Goal: Task Accomplishment & Management: Use online tool/utility

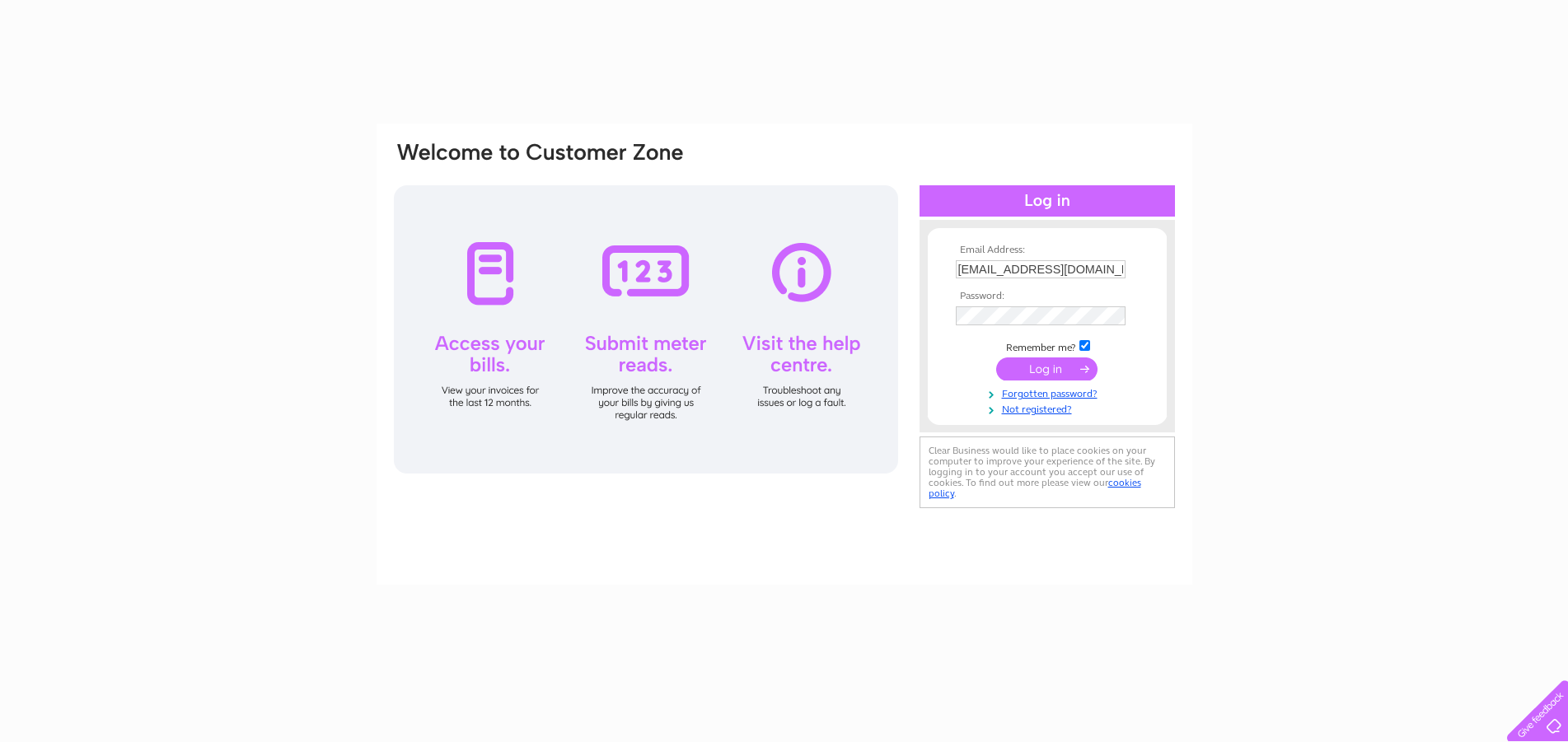
click at [1016, 371] on input "submit" at bounding box center [1047, 369] width 102 height 23
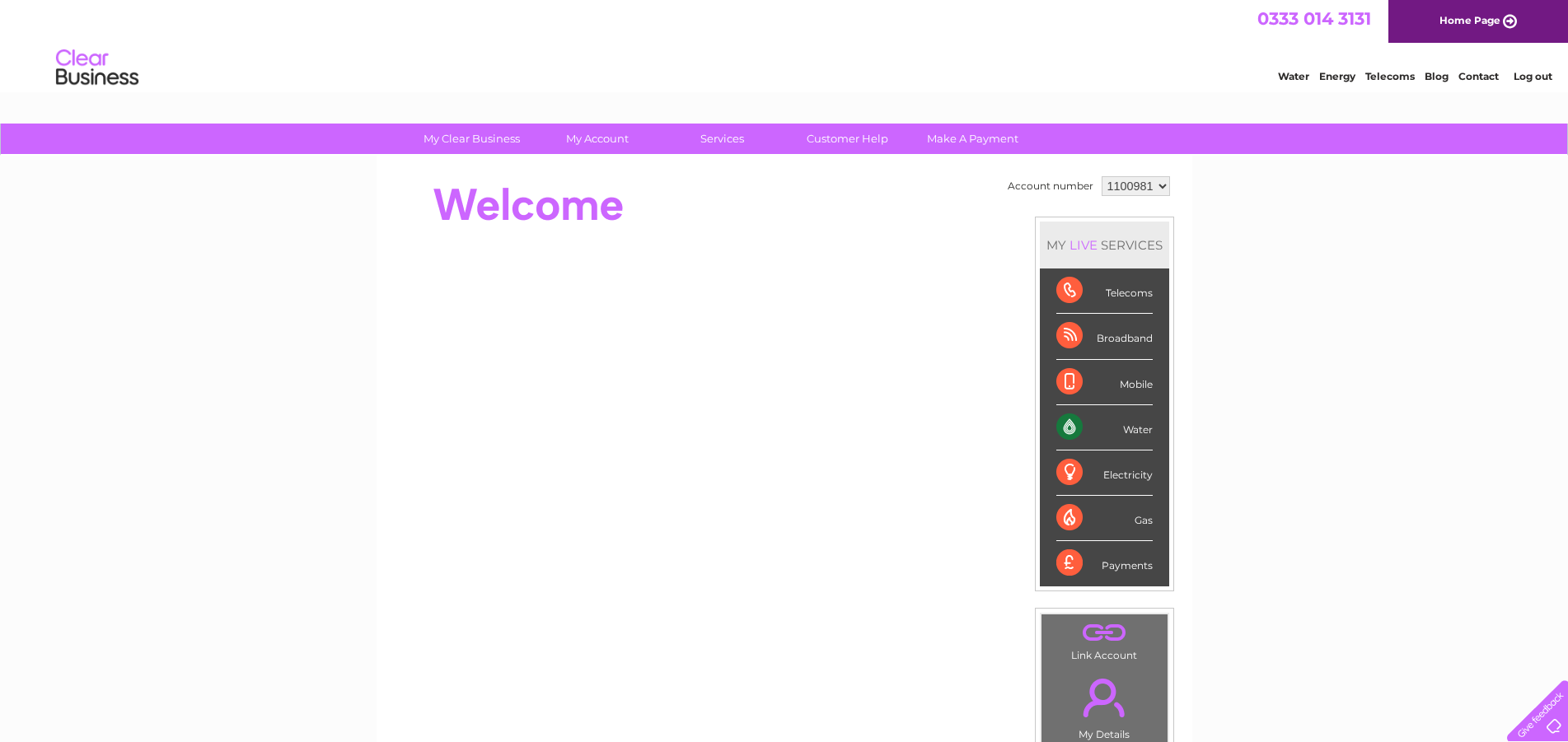
click at [1132, 426] on div "Water" at bounding box center [1105, 428] width 96 height 46
click at [1128, 382] on div "Mobile" at bounding box center [1105, 382] width 96 height 46
click at [994, 190] on div "Account number 1100981 MY LIVE SERVICES Telecoms Broadband Mobile Water Electri…" at bounding box center [784, 413] width 784 height 481
click at [1066, 381] on div "Mobile" at bounding box center [1105, 382] width 96 height 46
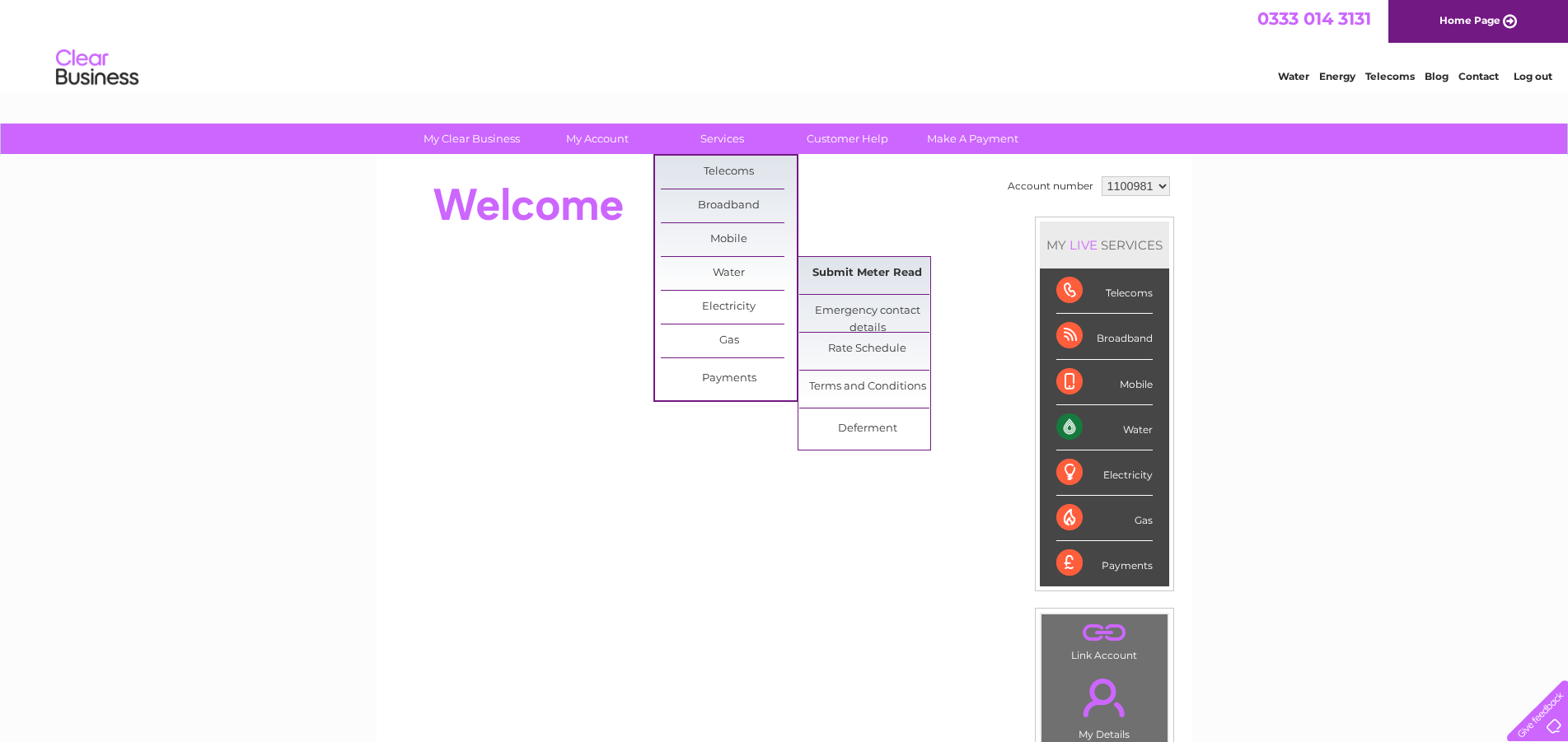
click at [813, 276] on link "Submit Meter Read" at bounding box center [867, 274] width 136 height 33
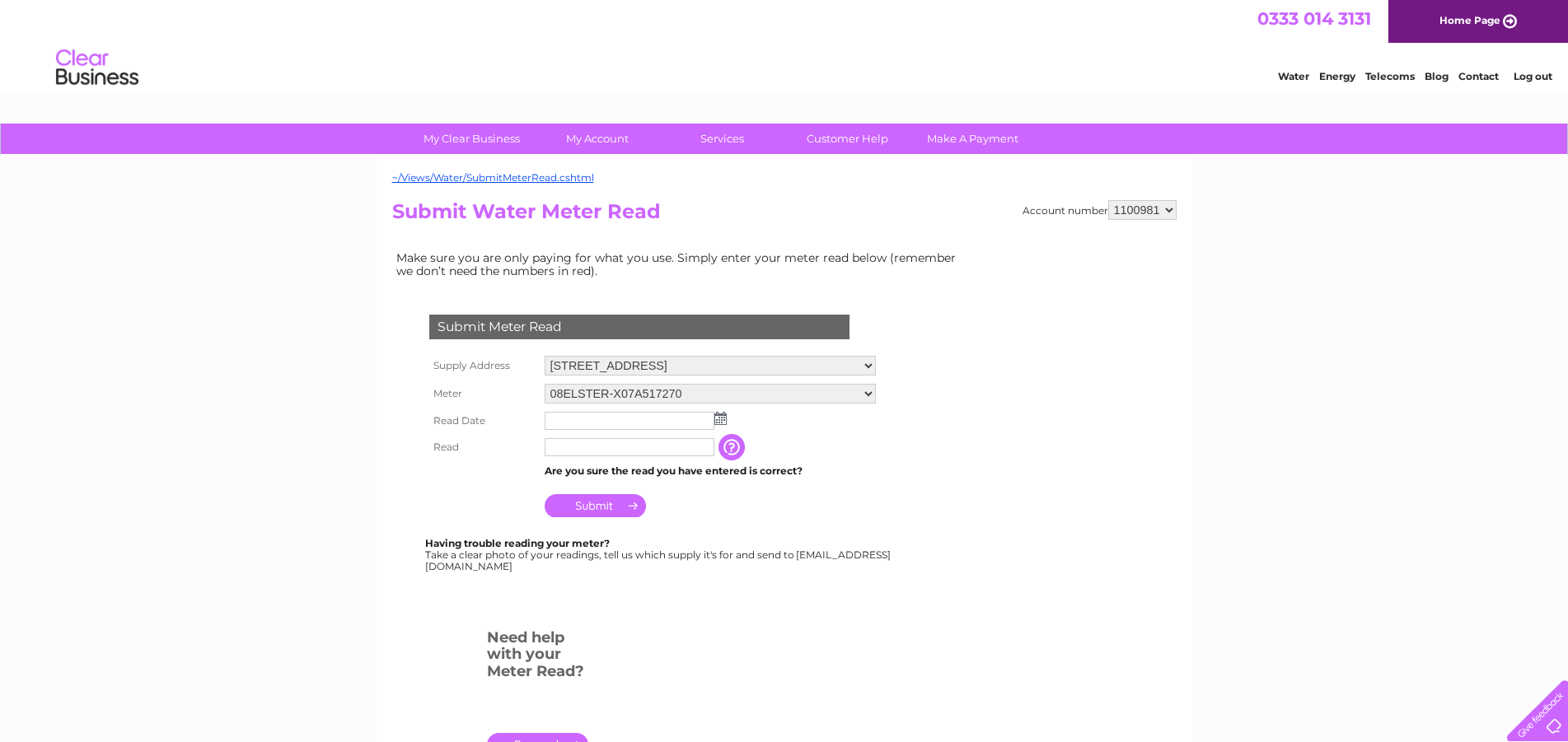
click at [722, 416] on img at bounding box center [721, 418] width 12 height 13
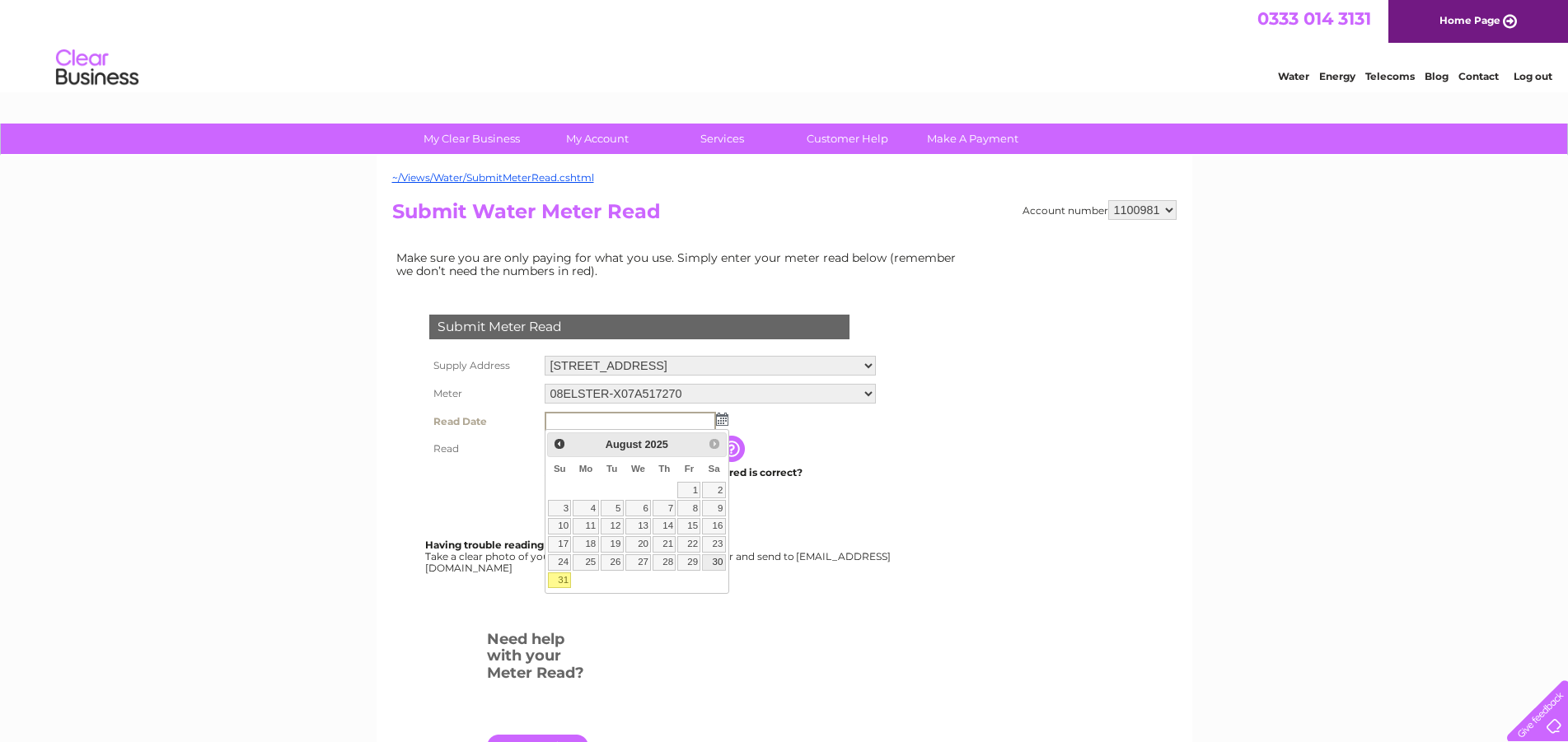
click at [702, 555] on link "30" at bounding box center [714, 563] width 23 height 17
type input "2025/08/30"
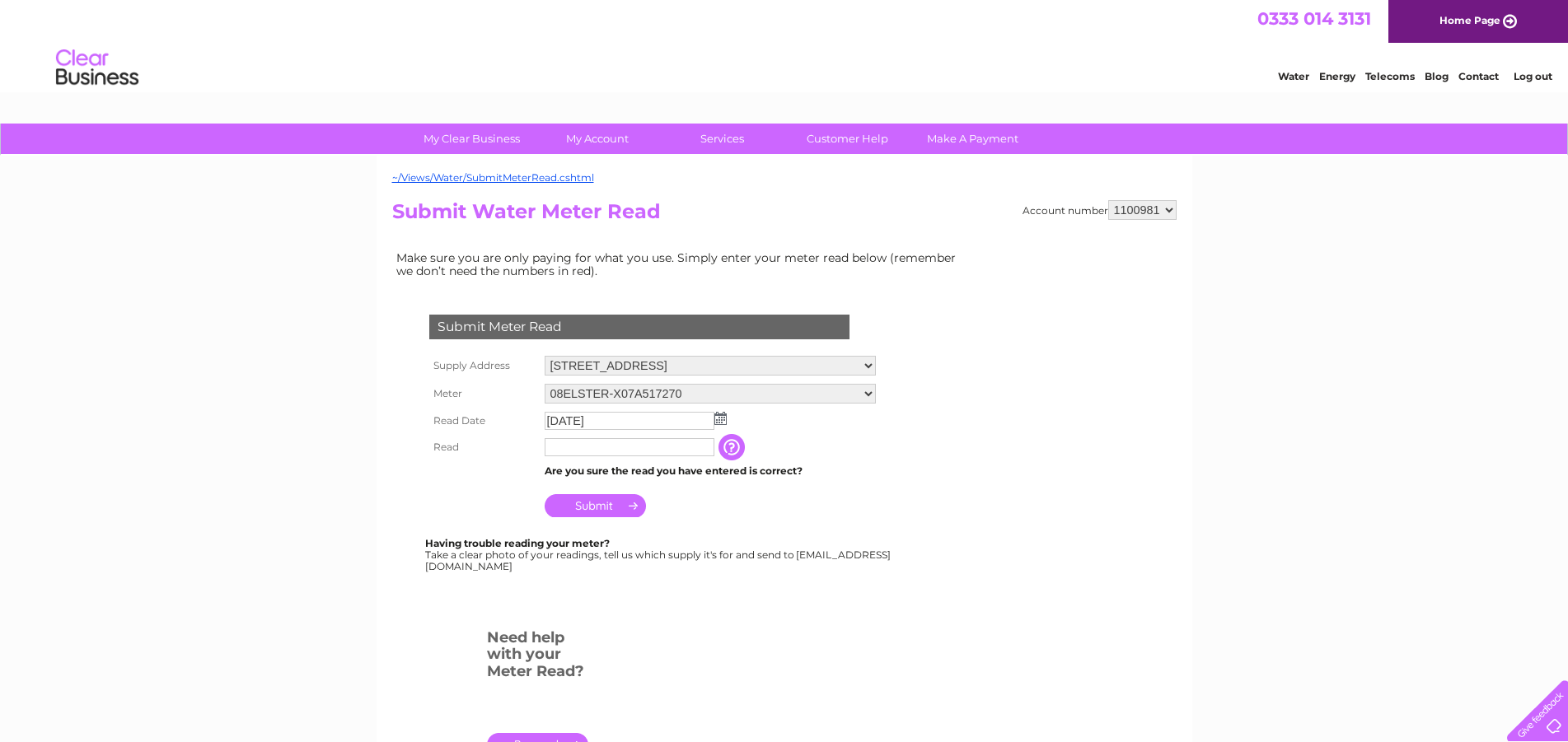
click at [606, 446] on input "text" at bounding box center [629, 447] width 170 height 18
click at [606, 446] on input "text" at bounding box center [630, 448] width 172 height 20
type input "354"
click at [614, 509] on input "Submit" at bounding box center [595, 508] width 102 height 23
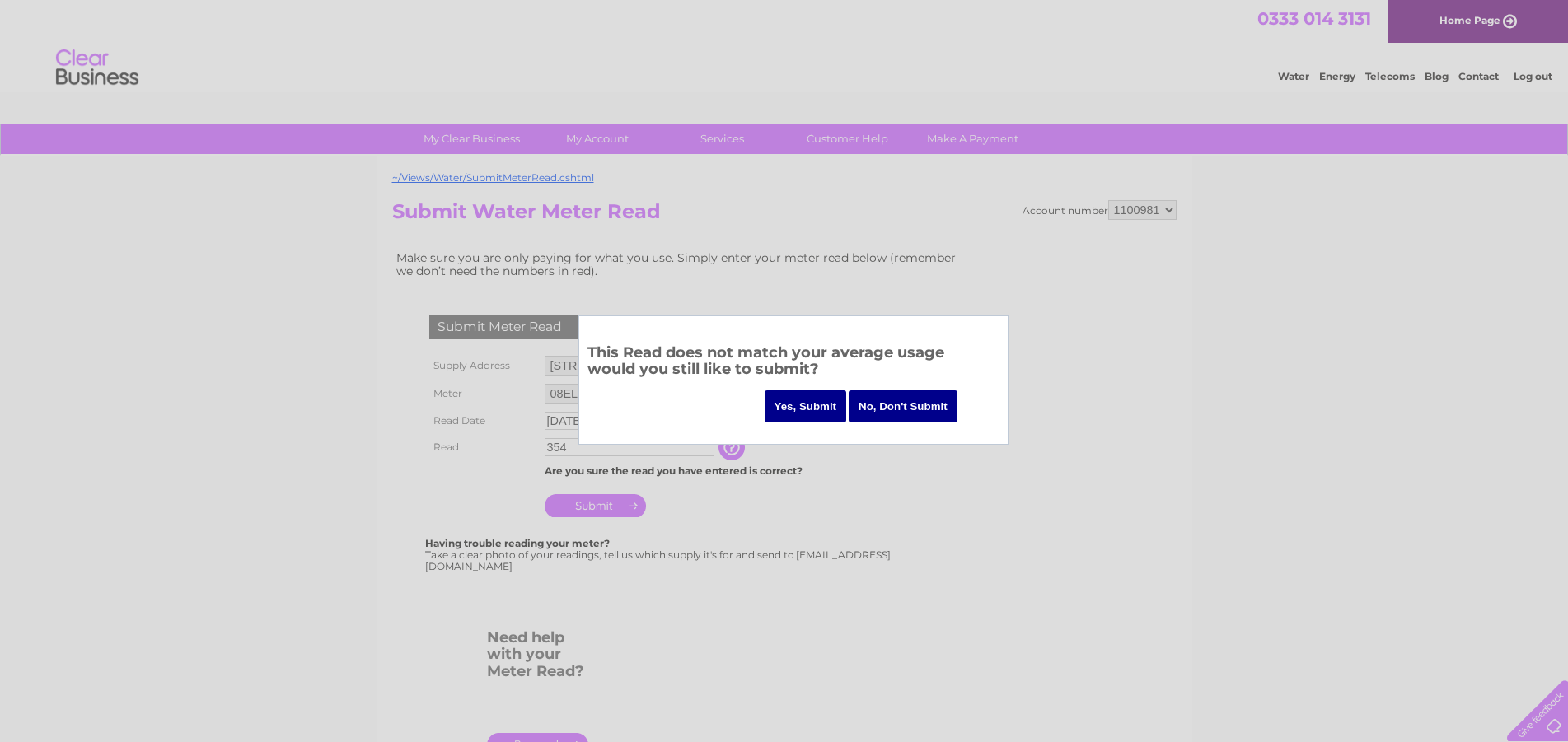
click at [791, 412] on input "Yes, Submit" at bounding box center [806, 406] width 82 height 32
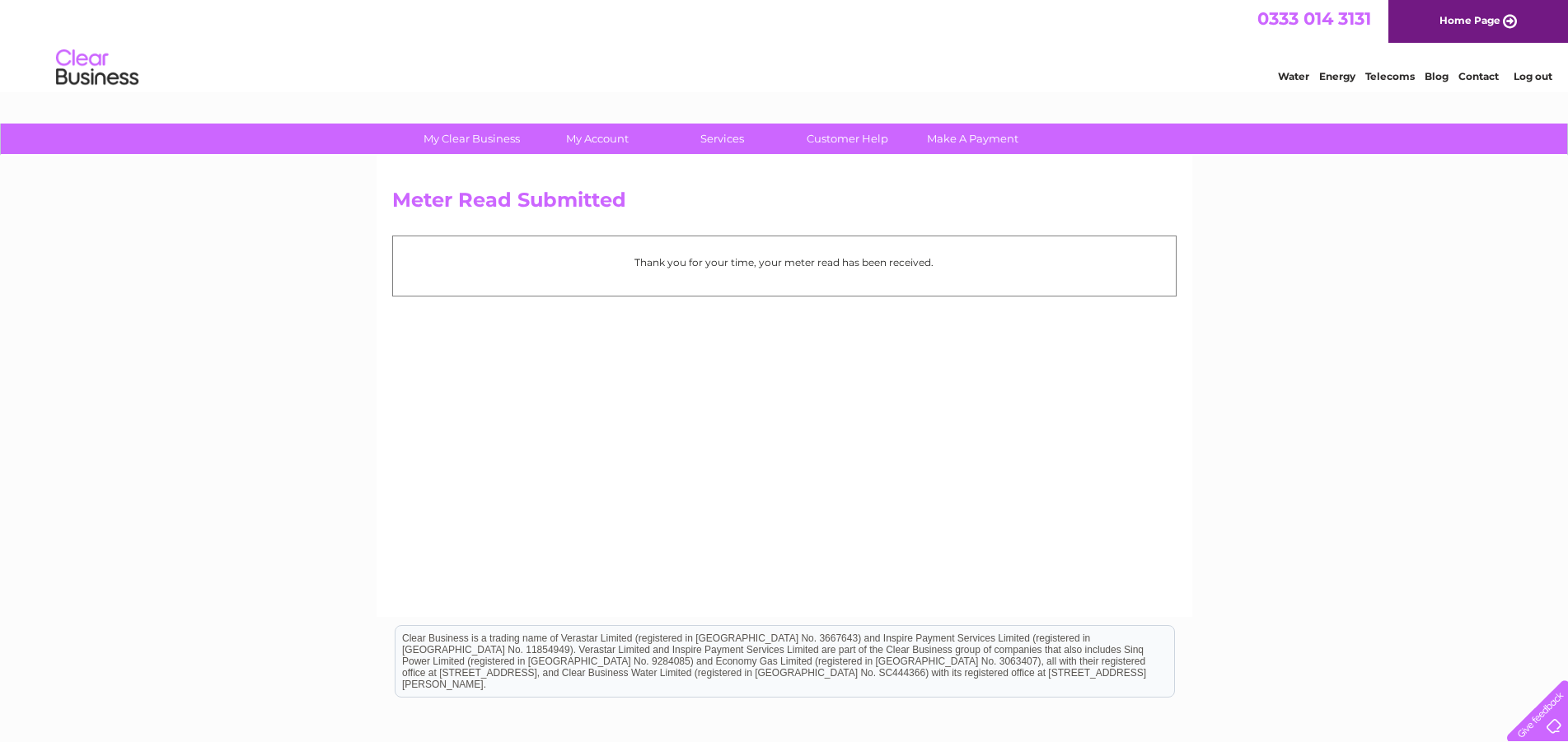
drag, startPoint x: 1532, startPoint y: 65, endPoint x: 1534, endPoint y: 55, distance: 10.2
click at [1532, 70] on link "Log out" at bounding box center [1533, 76] width 39 height 12
